Goal: Task Accomplishment & Management: Use online tool/utility

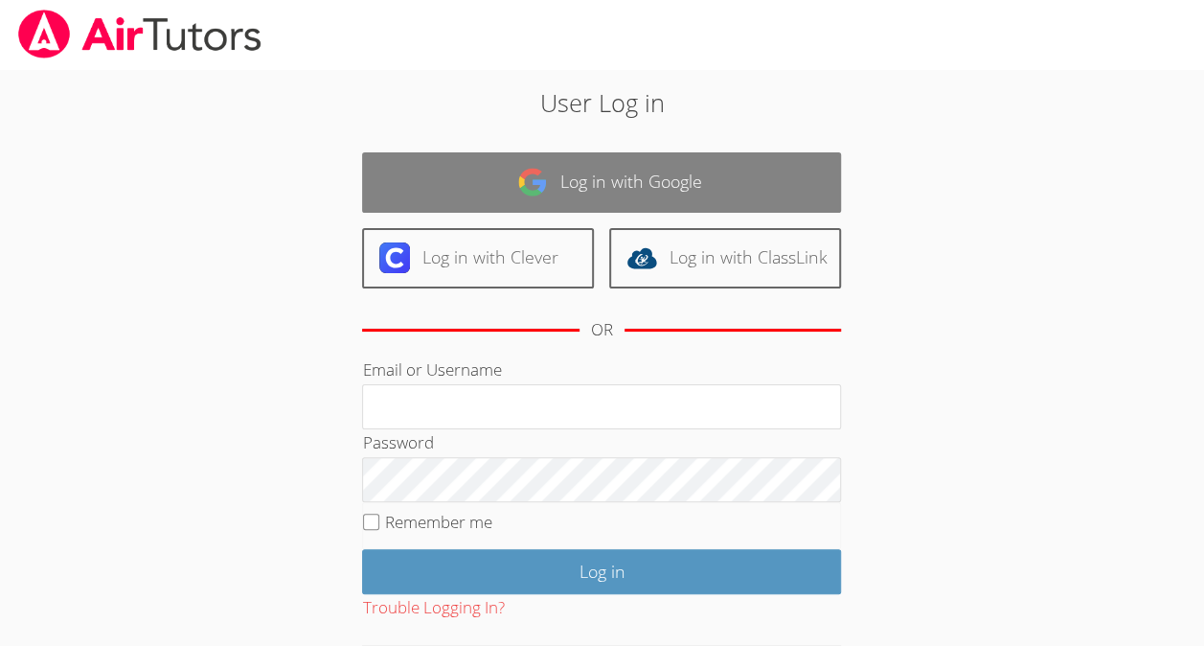
click at [575, 195] on link "Log in with Google" at bounding box center [601, 182] width 479 height 60
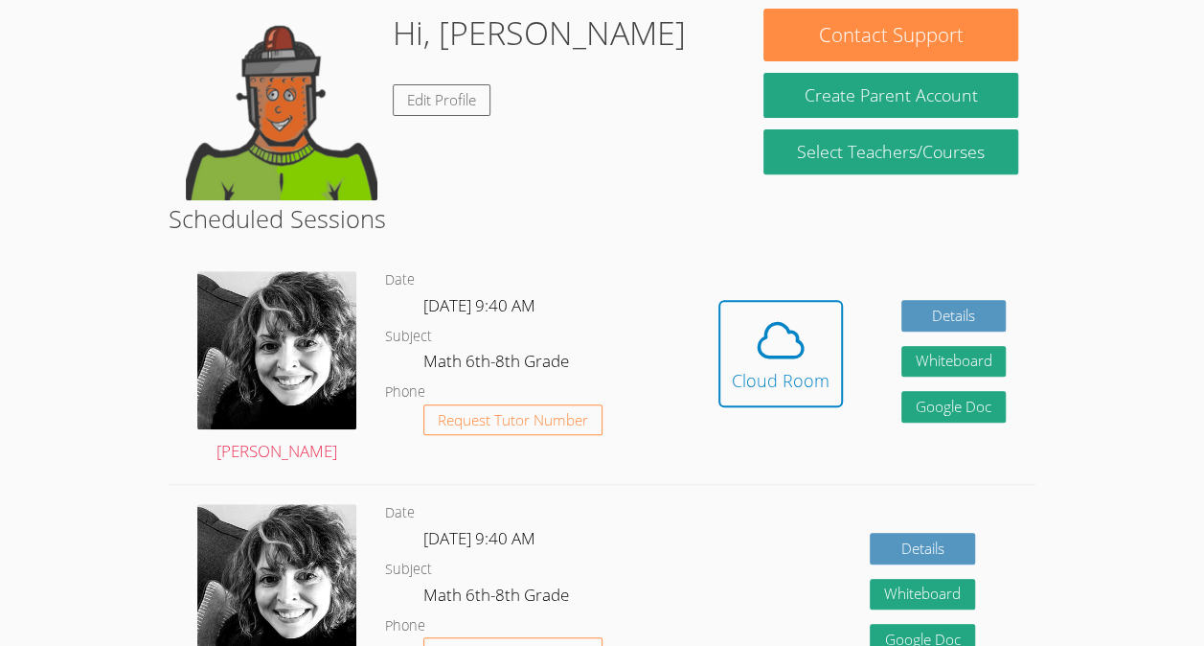
scroll to position [303, 0]
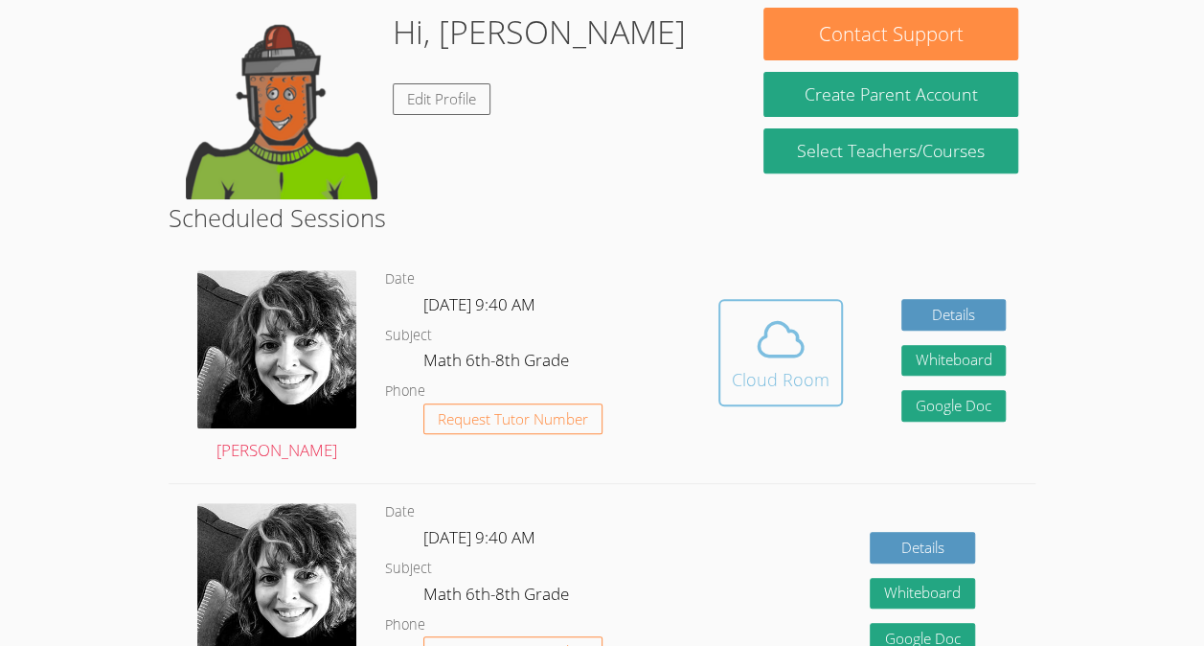
click at [761, 366] on div "Cloud Room" at bounding box center [781, 379] width 98 height 27
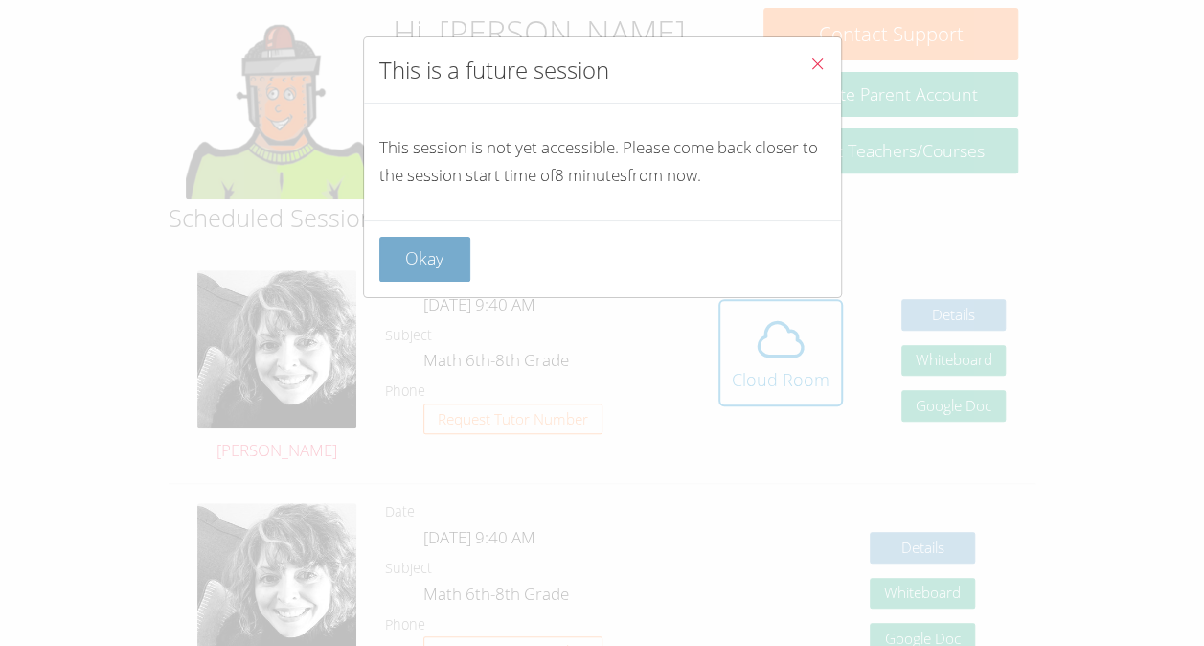
click at [407, 264] on button "Okay" at bounding box center [425, 259] width 92 height 45
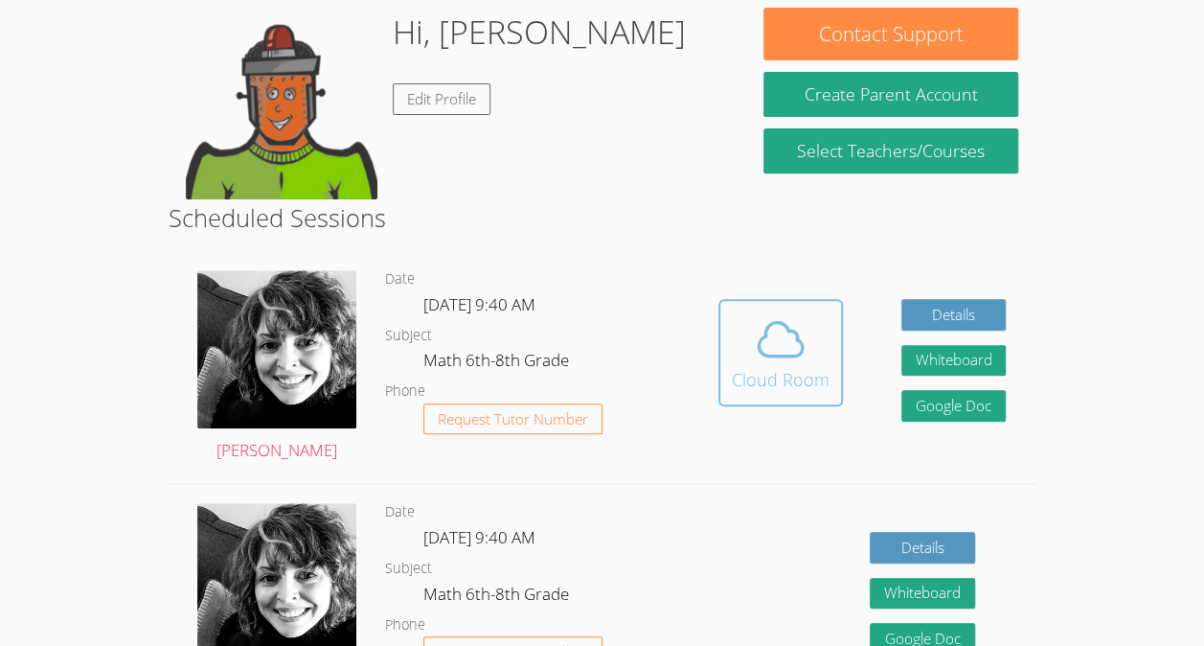
click at [726, 375] on button "Cloud Room" at bounding box center [780, 352] width 125 height 107
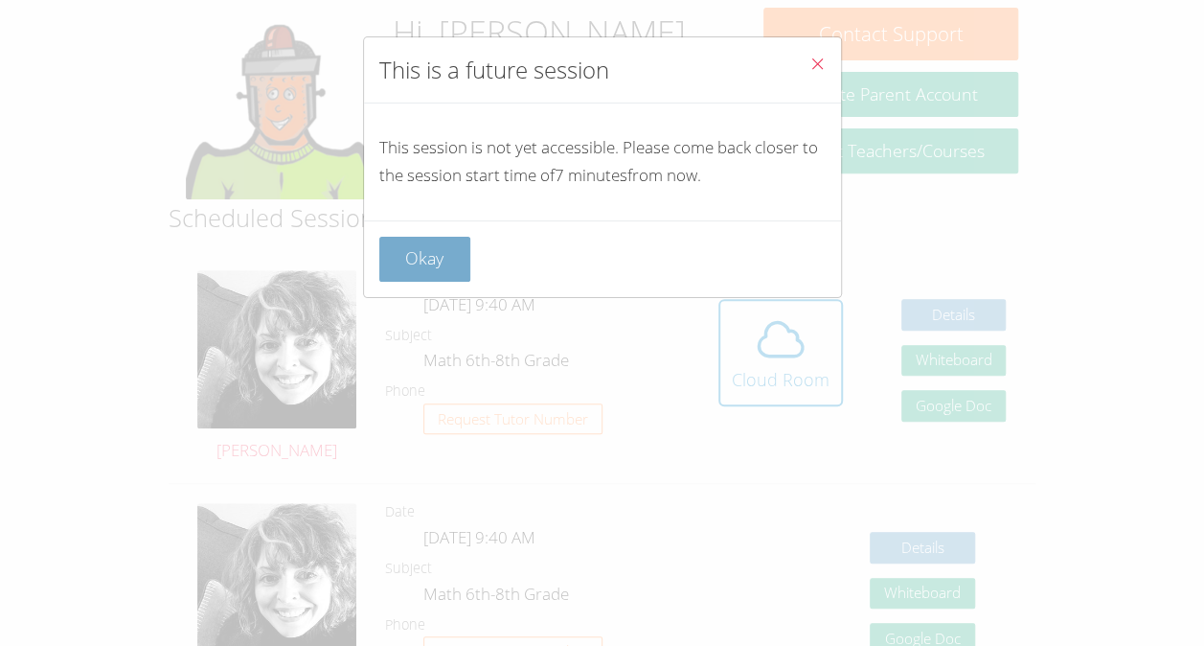
click at [442, 262] on button "Okay" at bounding box center [425, 259] width 92 height 45
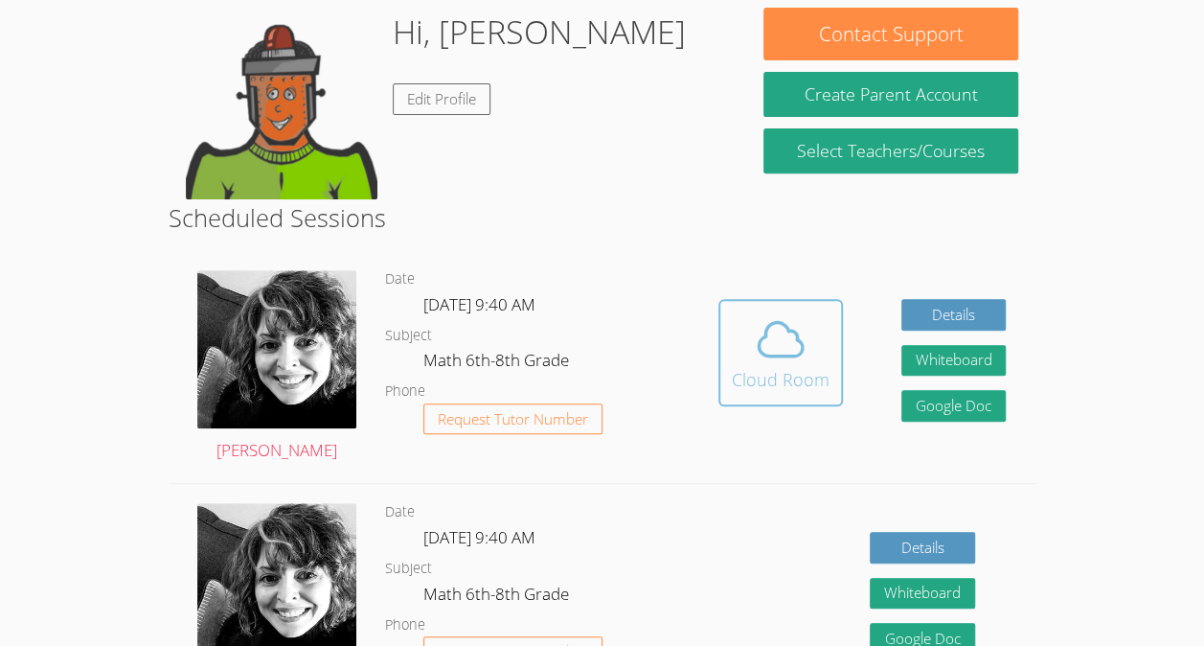
click at [791, 333] on icon at bounding box center [781, 339] width 54 height 54
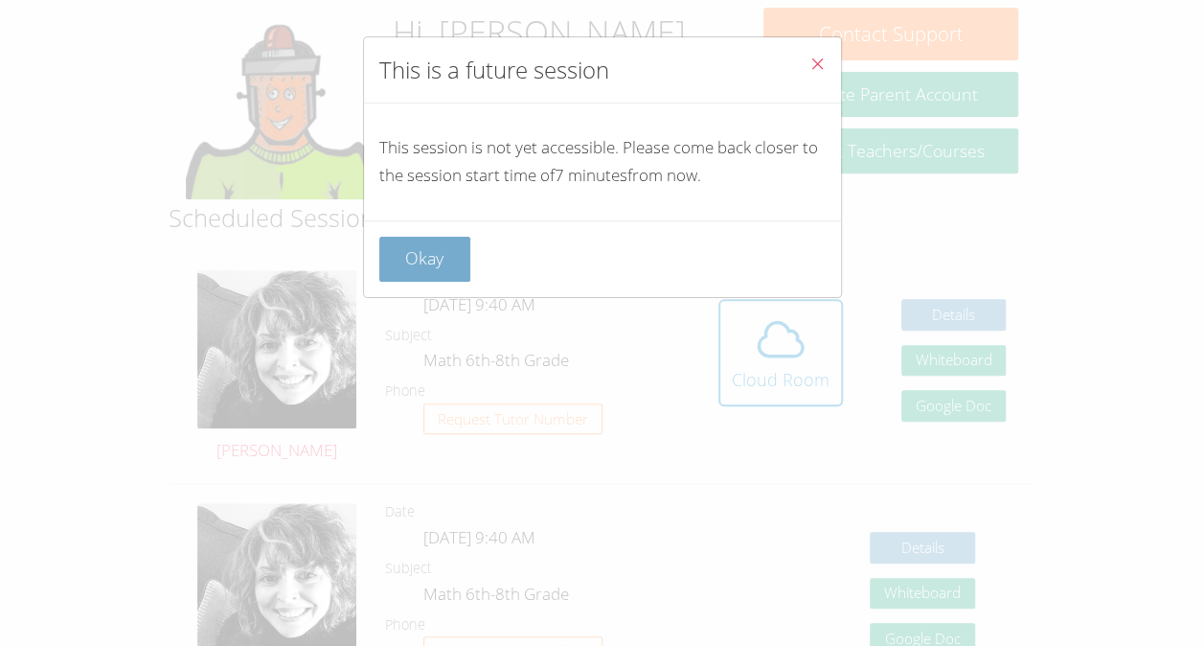
click at [452, 262] on button "Okay" at bounding box center [425, 259] width 92 height 45
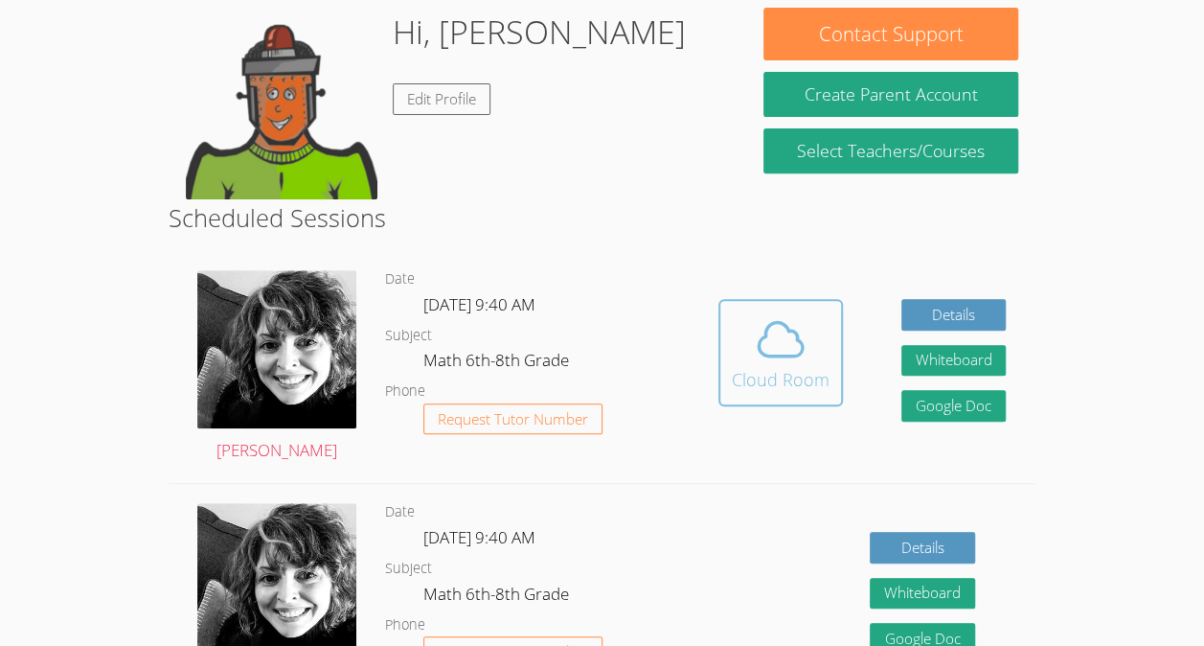
click at [789, 331] on icon at bounding box center [781, 340] width 44 height 34
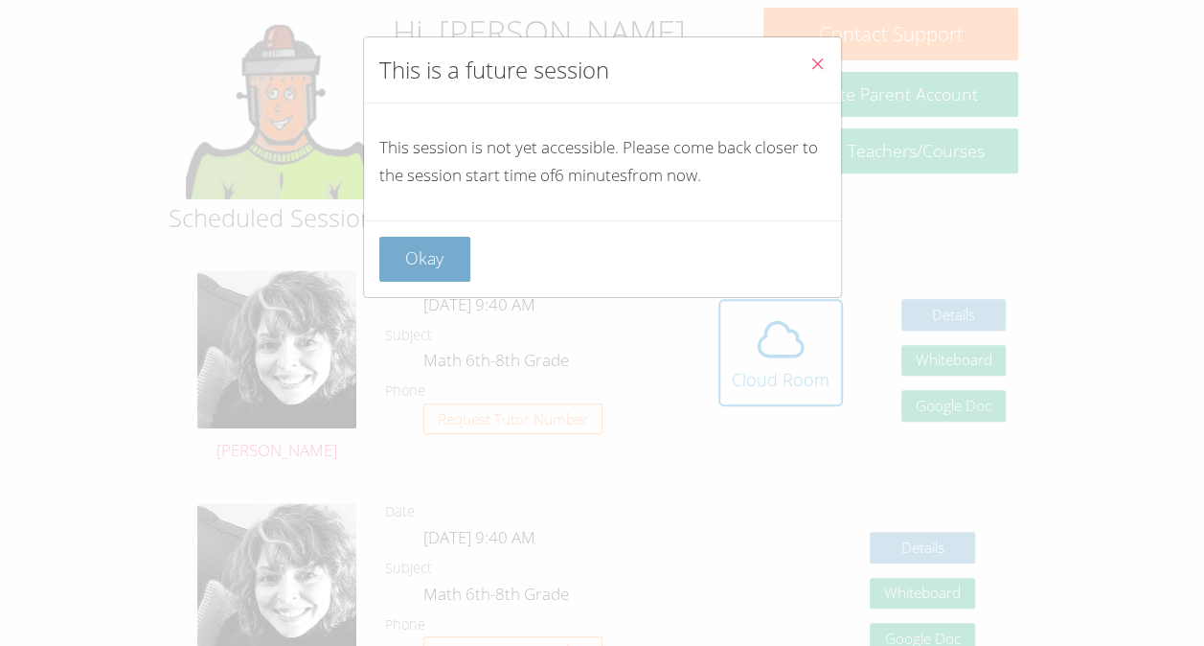
click at [444, 238] on button "Okay" at bounding box center [425, 259] width 92 height 45
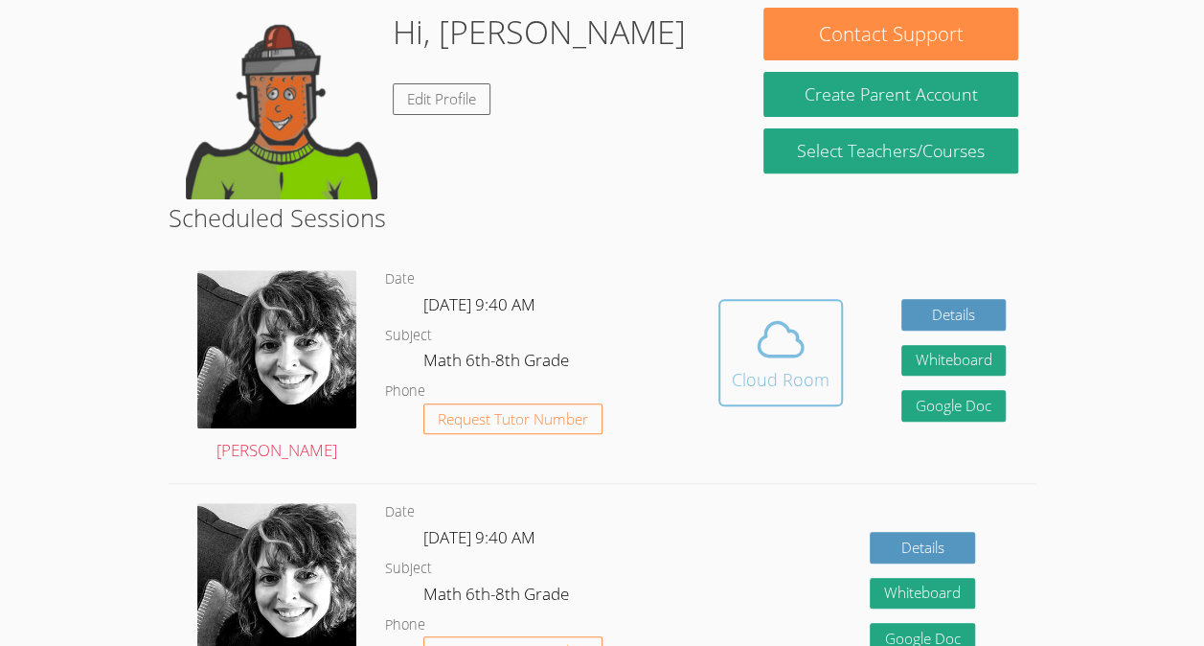
click at [773, 379] on div "Cloud Room" at bounding box center [781, 379] width 98 height 27
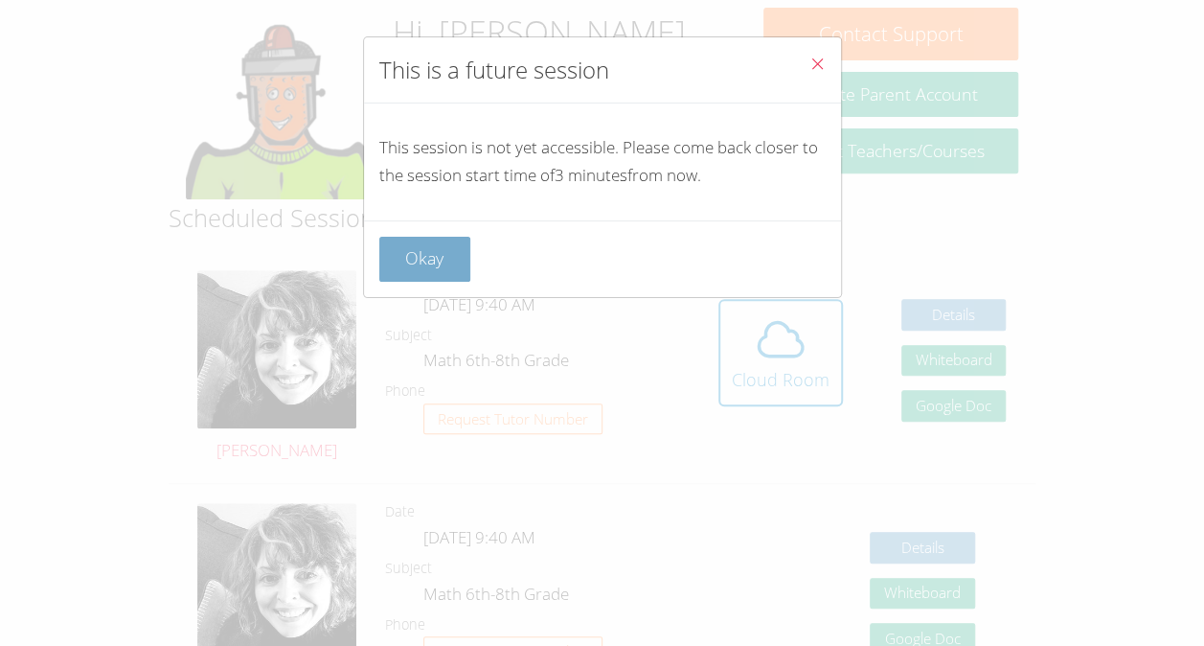
click at [406, 265] on button "Okay" at bounding box center [425, 259] width 92 height 45
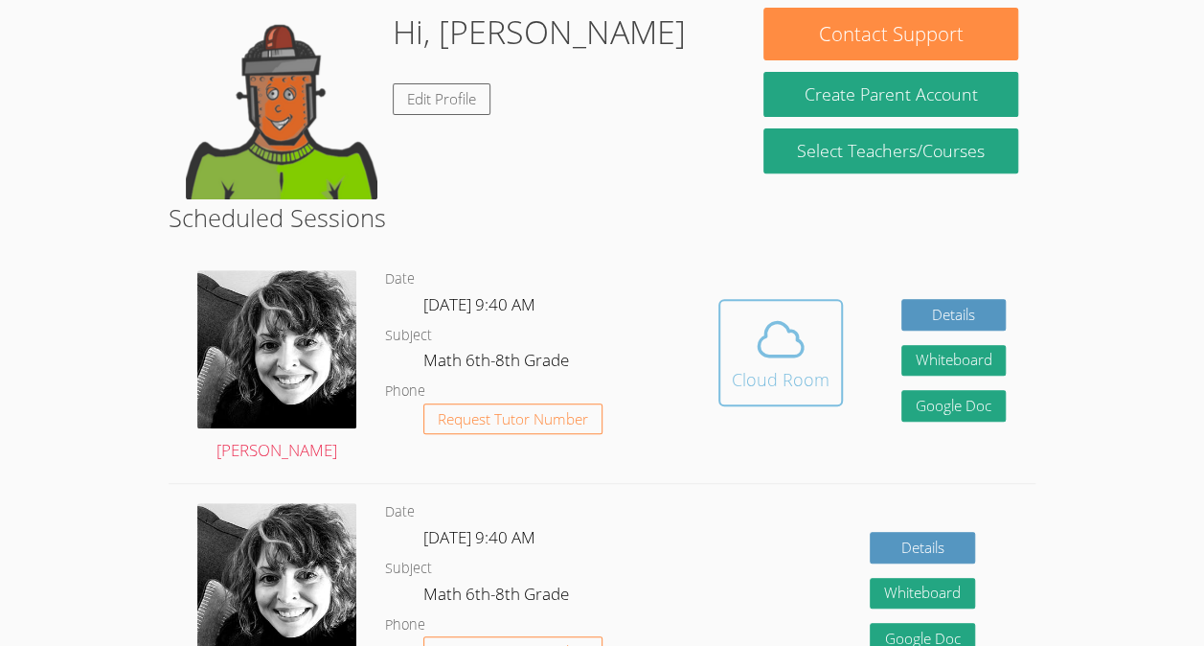
click at [744, 376] on div "Cloud Room" at bounding box center [781, 379] width 98 height 27
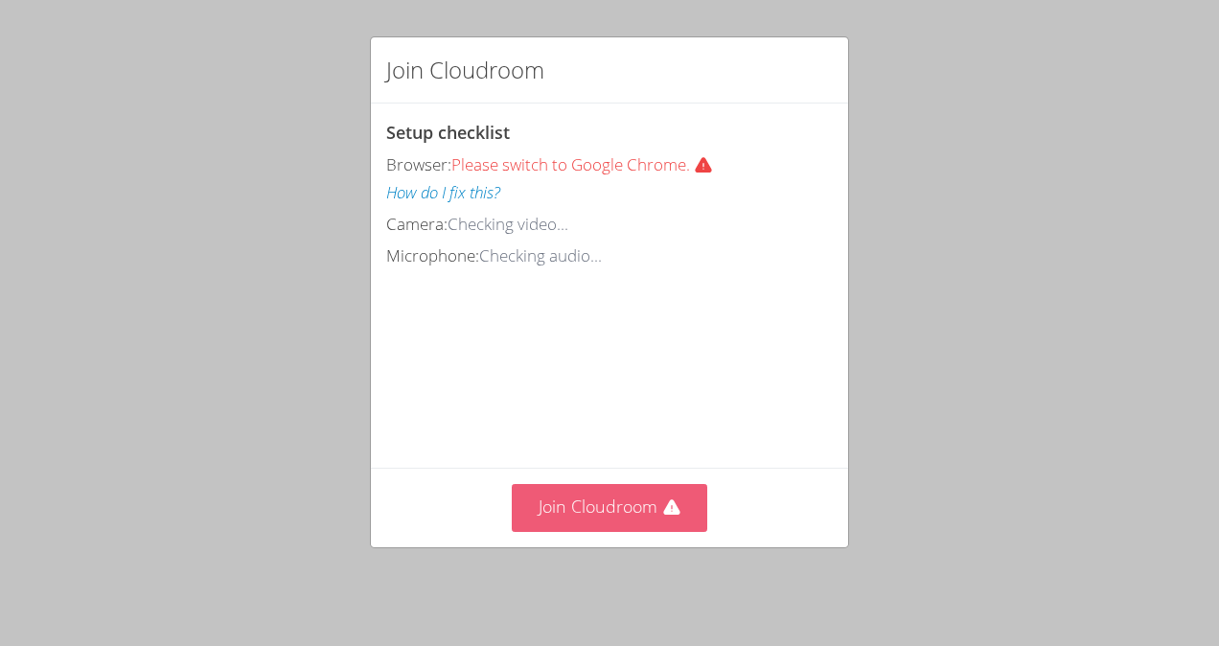
click at [628, 518] on button "Join Cloudroom" at bounding box center [610, 507] width 196 height 47
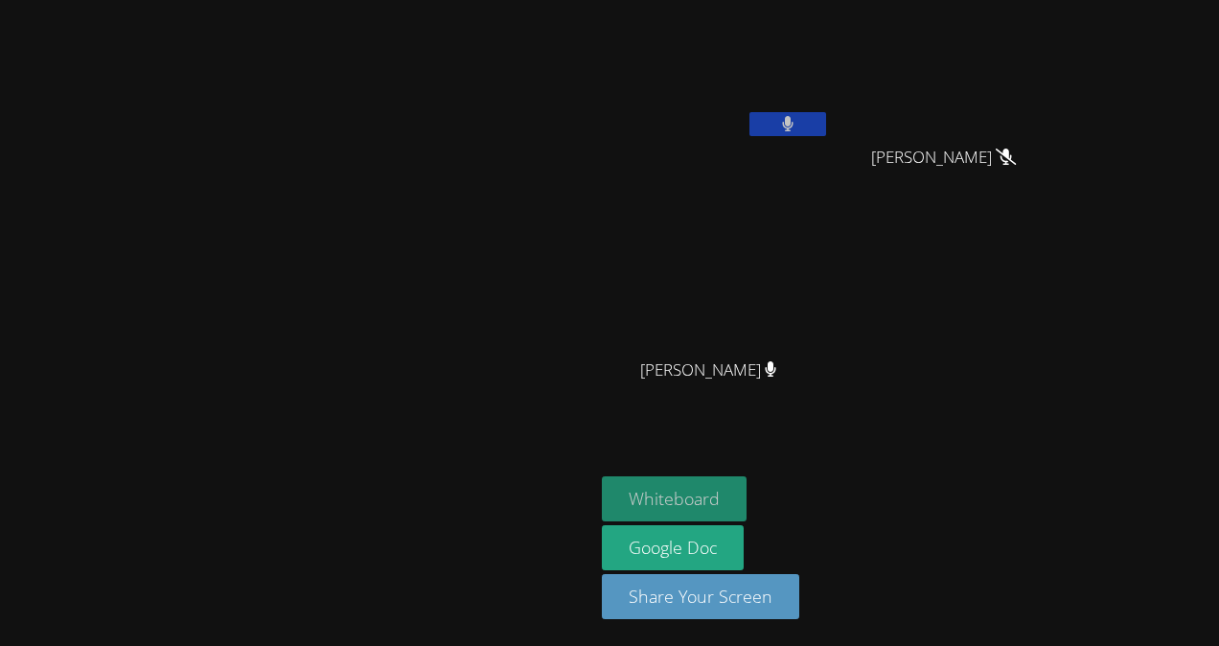
click at [746, 489] on button "Whiteboard" at bounding box center [674, 498] width 145 height 45
click at [826, 123] on button at bounding box center [787, 124] width 77 height 24
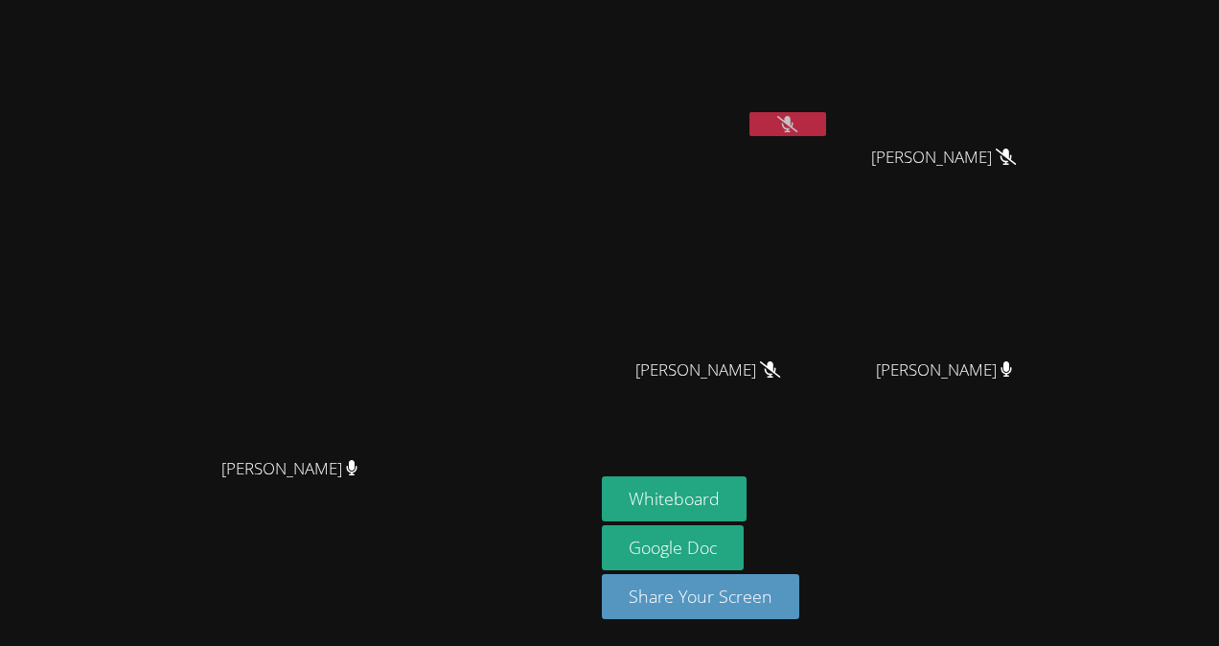
click at [797, 125] on icon at bounding box center [787, 124] width 20 height 16
click at [794, 123] on icon at bounding box center [788, 124] width 12 height 16
click at [826, 126] on button at bounding box center [787, 124] width 77 height 24
click at [826, 125] on button at bounding box center [787, 124] width 77 height 24
click at [826, 114] on button at bounding box center [787, 124] width 77 height 24
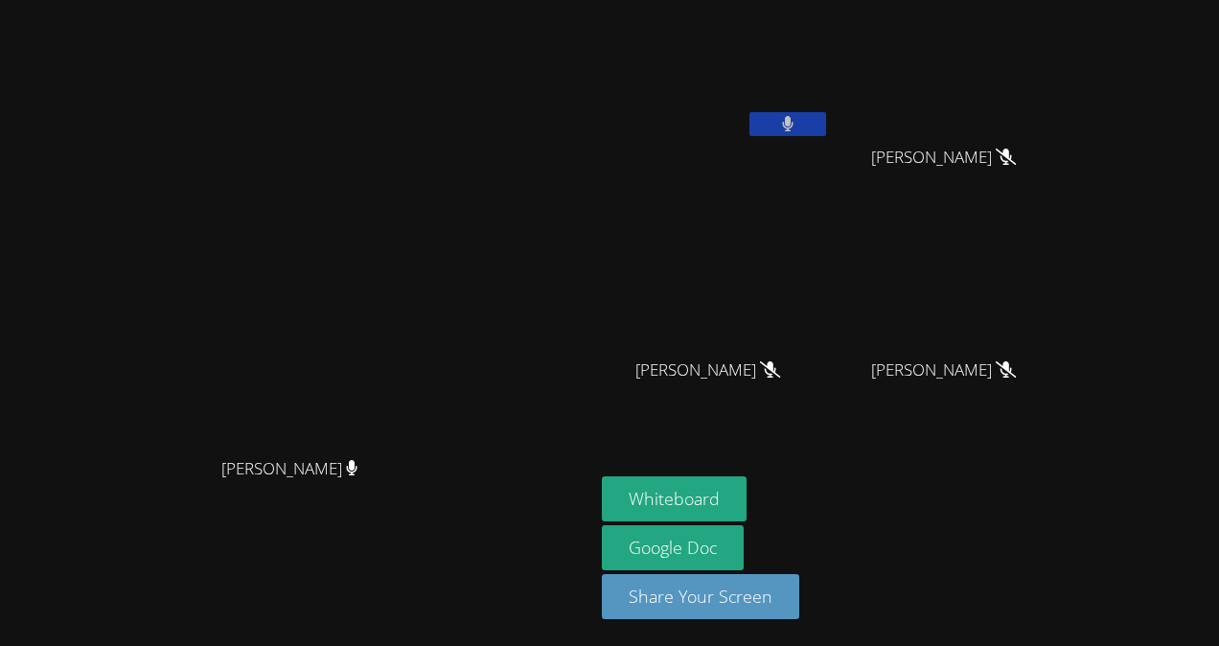
click at [826, 128] on button at bounding box center [787, 124] width 77 height 24
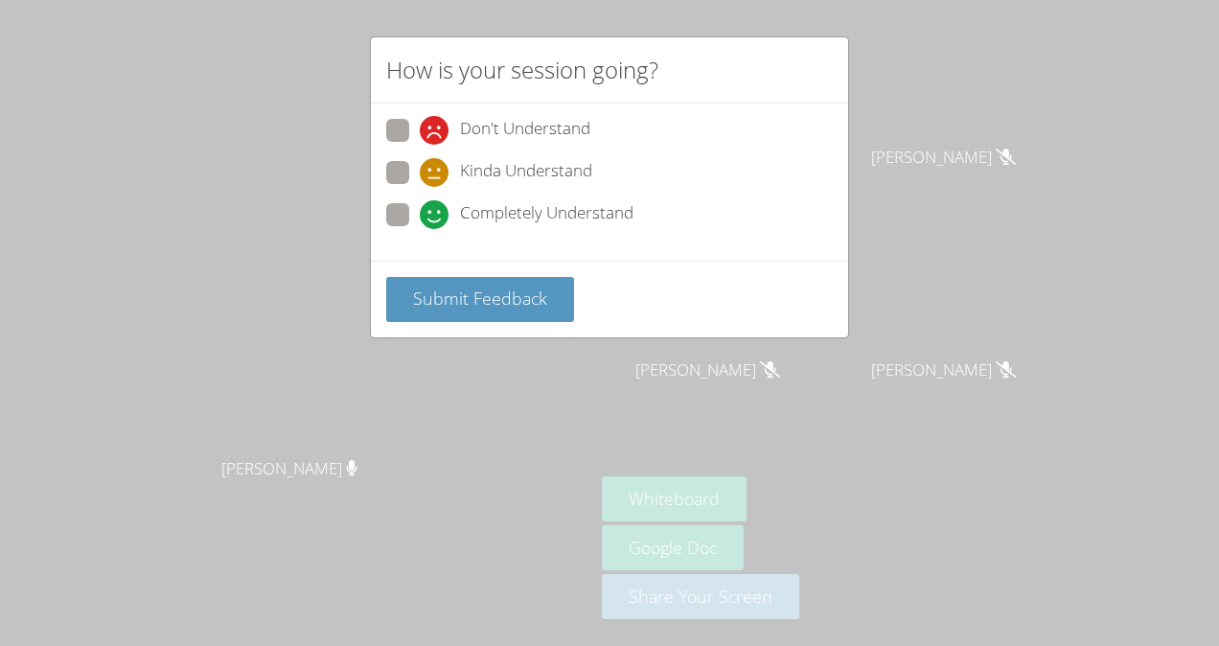
click at [529, 171] on span "Kinda Understand" at bounding box center [526, 172] width 132 height 29
click at [436, 171] on input "Kinda Understand" at bounding box center [428, 169] width 16 height 16
radio input "true"
click at [509, 291] on span "Submit Feedback" at bounding box center [480, 297] width 134 height 23
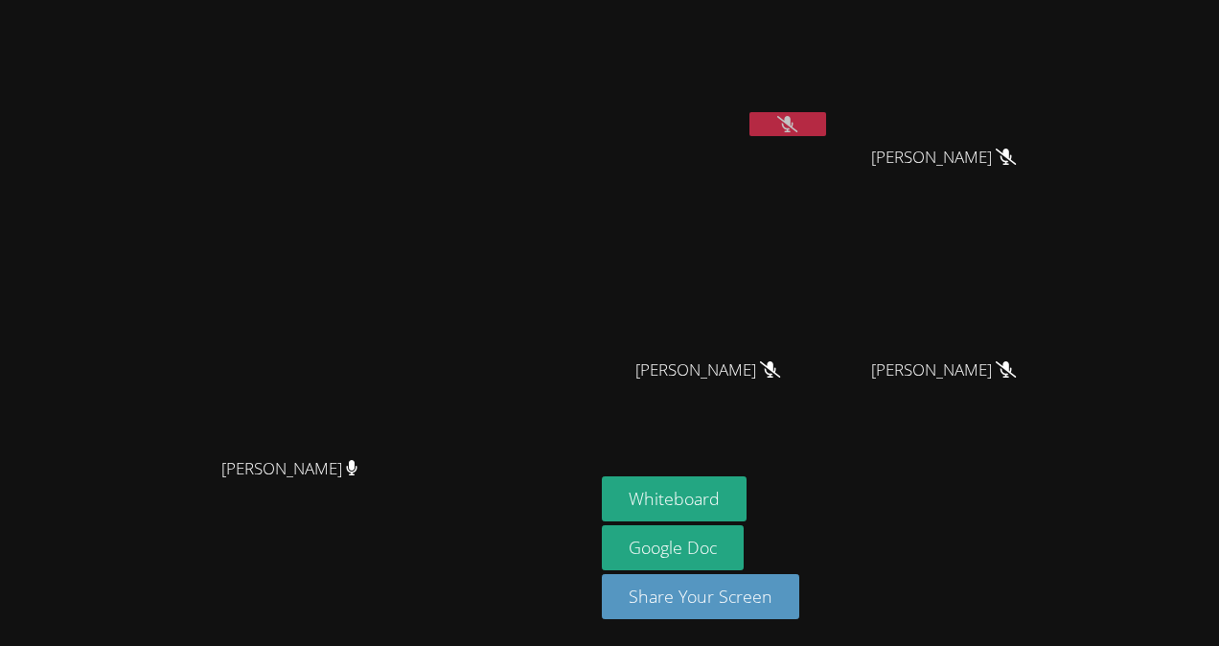
click at [826, 125] on button at bounding box center [787, 124] width 77 height 24
click at [826, 126] on button at bounding box center [787, 124] width 77 height 24
